Goal: Manage account settings

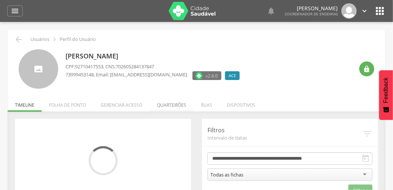
click at [169, 108] on li "Quarteirões" at bounding box center [172, 103] width 44 height 17
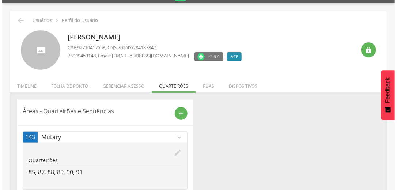
scroll to position [38, 0]
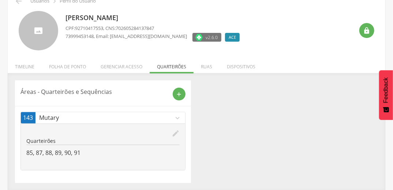
click at [177, 133] on icon "edit" at bounding box center [175, 133] width 8 height 8
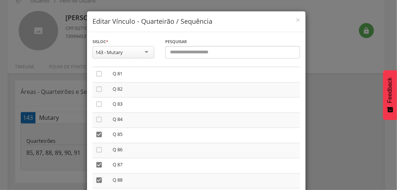
scroll to position [1258, 0]
click at [99, 124] on icon "" at bounding box center [98, 120] width 7 height 7
click at [95, 154] on icon "" at bounding box center [98, 150] width 7 height 7
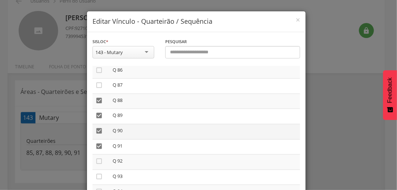
scroll to position [1346, 0]
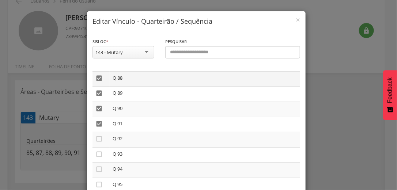
click at [93, 86] on td "" at bounding box center [101, 78] width 17 height 15
click at [99, 82] on icon "" at bounding box center [98, 78] width 7 height 7
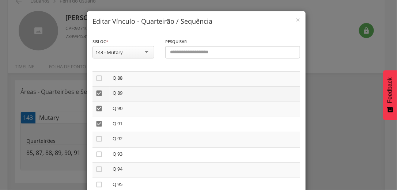
click at [98, 97] on icon "" at bounding box center [98, 93] width 7 height 7
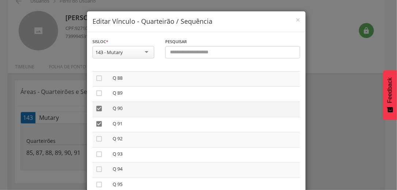
click at [98, 112] on icon "" at bounding box center [98, 108] width 7 height 7
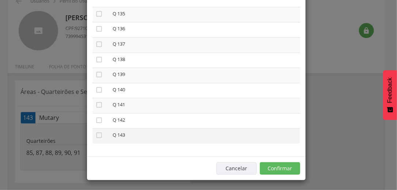
scroll to position [62, 0]
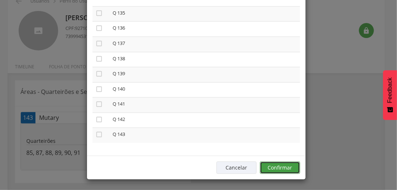
click at [290, 168] on button "Confirmar" at bounding box center [280, 168] width 40 height 12
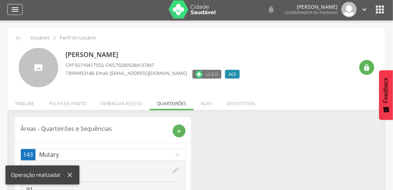
scroll to position [0, 0]
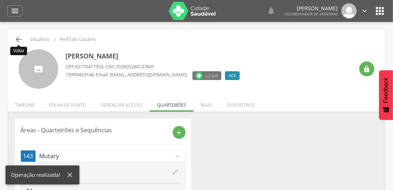
click at [16, 38] on icon "" at bounding box center [18, 39] width 9 height 9
